Goal: Find specific page/section: Find specific page/section

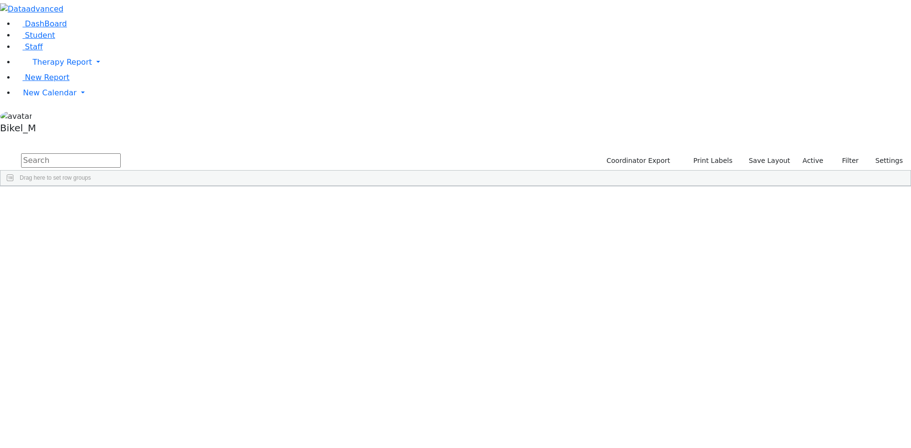
click at [121, 153] on input "text" at bounding box center [71, 160] width 100 height 14
type input "y"
click at [119, 215] on div "[PERSON_NAME]" at bounding box center [89, 221] width 60 height 13
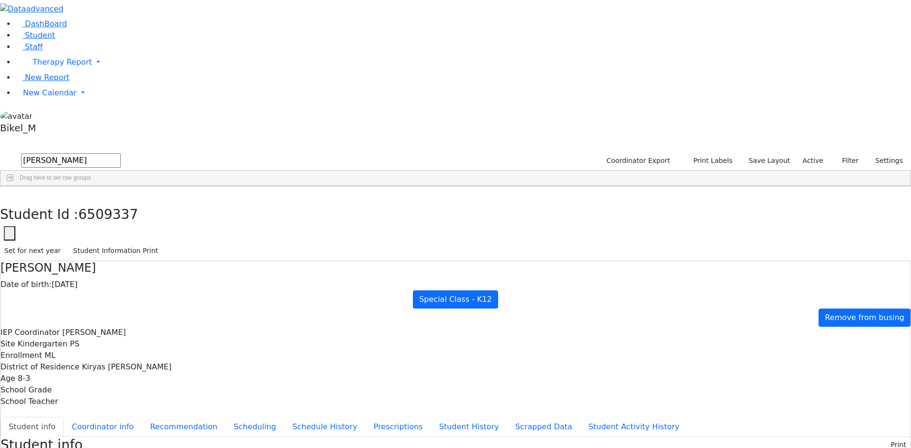
click at [850, 241] on div "Set for next year Student Information Print" at bounding box center [455, 251] width 911 height 20
click at [162, 243] on button "Student Information Print" at bounding box center [115, 250] width 93 height 15
click at [10, 194] on icon "button" at bounding box center [6, 197] width 5 height 6
drag, startPoint x: 177, startPoint y: 40, endPoint x: 115, endPoint y: 47, distance: 63.1
click at [115, 152] on form "[PERSON_NAME]" at bounding box center [60, 161] width 121 height 18
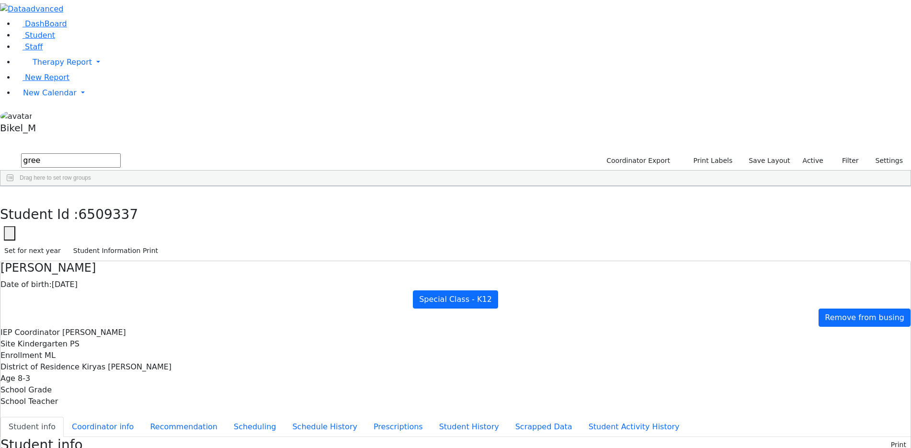
click at [119, 242] on div "Greenfield" at bounding box center [89, 248] width 60 height 13
click at [162, 243] on button "Student Information Print" at bounding box center [115, 250] width 93 height 15
click at [14, 186] on button "button" at bounding box center [7, 196] width 14 height 20
drag, startPoint x: 190, startPoint y: 34, endPoint x: 92, endPoint y: 46, distance: 98.9
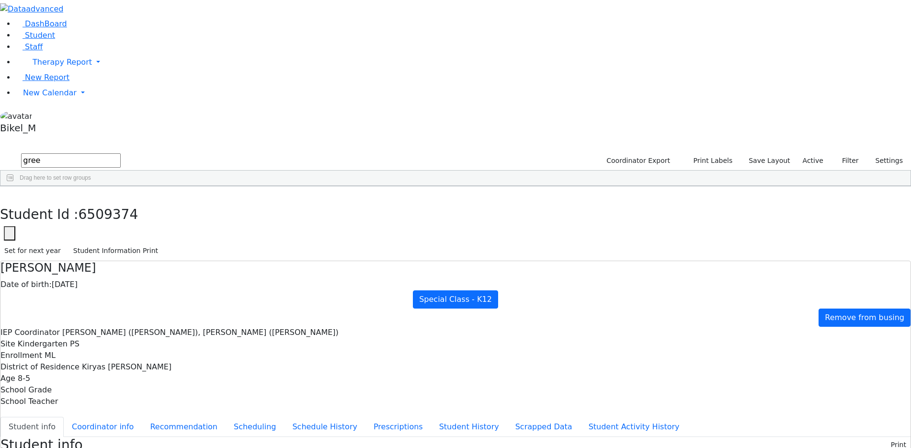
click at [92, 46] on div "DashBoard Student Staff Therapy Report Student Old Calendar Report" at bounding box center [455, 447] width 911 height 895
click at [119, 215] on div "[PERSON_NAME]" at bounding box center [89, 221] width 60 height 13
click at [14, 186] on button "button" at bounding box center [7, 196] width 14 height 20
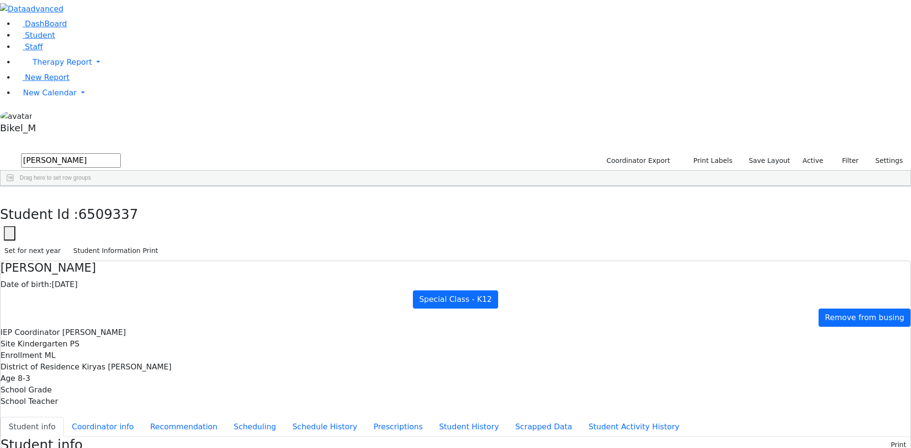
drag, startPoint x: 173, startPoint y: 36, endPoint x: 135, endPoint y: 36, distance: 37.8
click at [121, 153] on input "[PERSON_NAME]" at bounding box center [71, 160] width 100 height 14
type input "m"
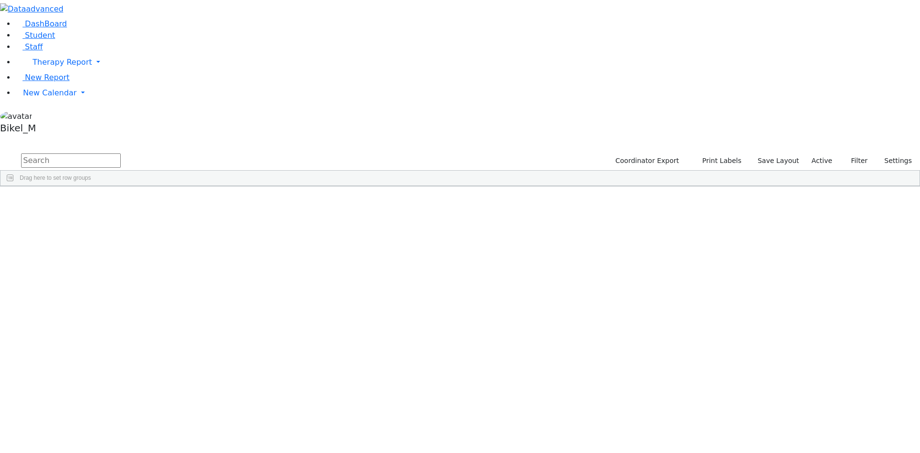
click at [121, 153] on input "text" at bounding box center [71, 160] width 100 height 14
type input "meze"
click at [122, 215] on div "Mezei" at bounding box center [92, 221] width 60 height 13
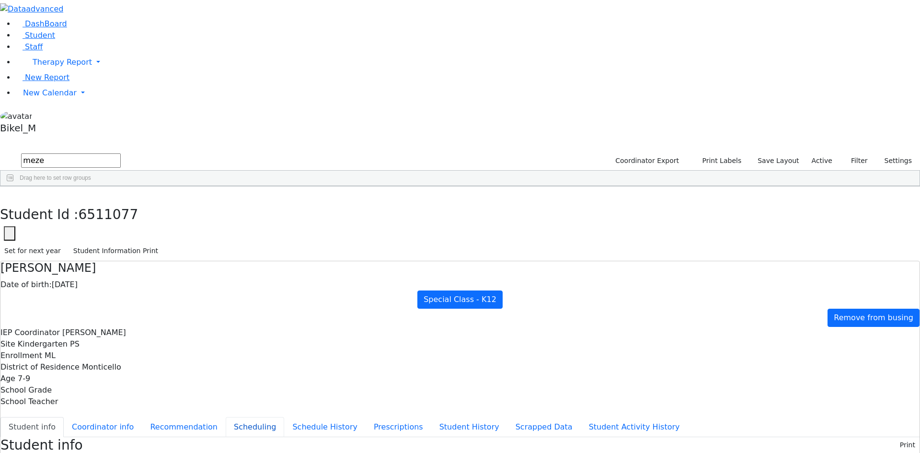
click at [229, 417] on button "Scheduling" at bounding box center [255, 427] width 58 height 20
